Goal: Information Seeking & Learning: Learn about a topic

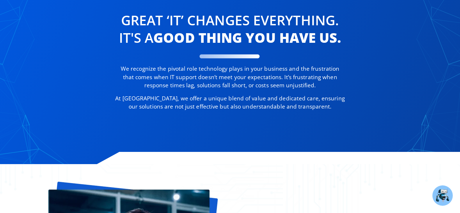
scroll to position [291, 0]
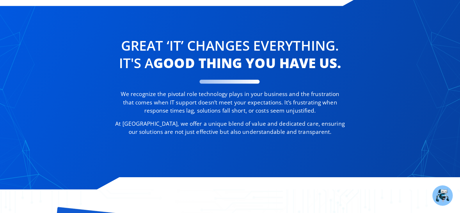
drag, startPoint x: 19, startPoint y: 80, endPoint x: 8, endPoint y: 43, distance: 38.5
click at [8, 43] on div "Great ‘IT’ changes Everything. It's a good thing you have us. We recognize the …" at bounding box center [230, 92] width 460 height 195
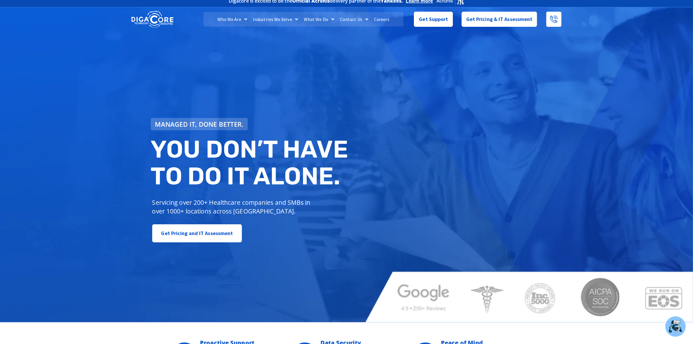
scroll to position [0, 0]
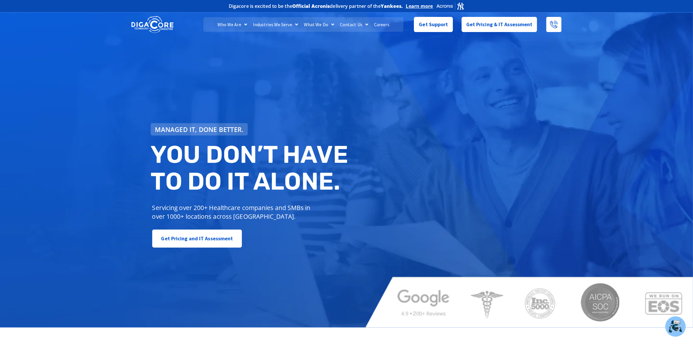
click at [273, 30] on link "Industries We Serve" at bounding box center [275, 24] width 51 height 15
click at [279, 37] on link "Healthcare" at bounding box center [280, 41] width 60 height 12
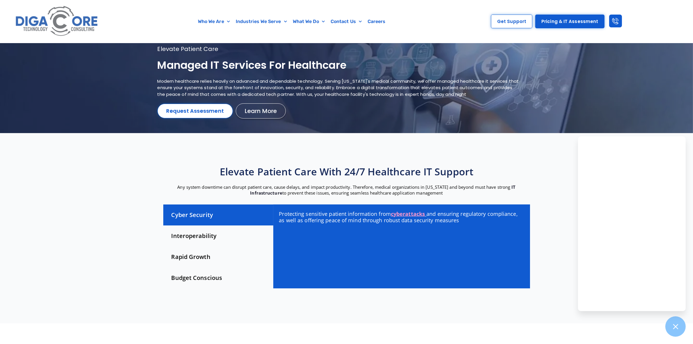
scroll to position [36, 0]
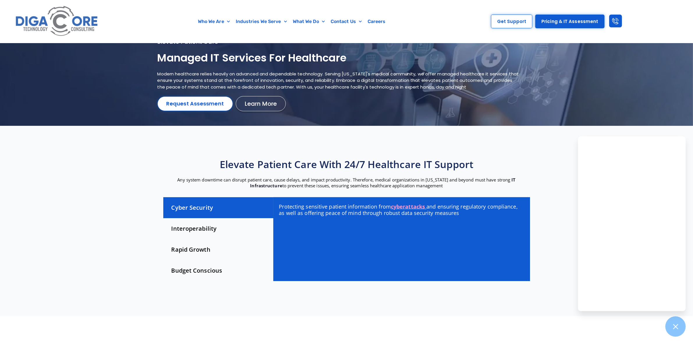
click at [85, 25] on img at bounding box center [56, 21] width 87 height 37
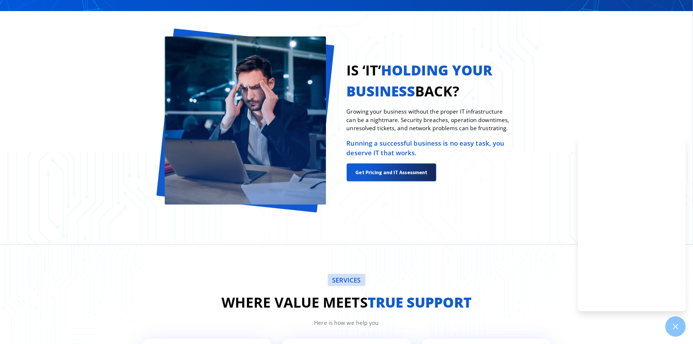
scroll to position [509, 0]
